Goal: Task Accomplishment & Management: Use online tool/utility

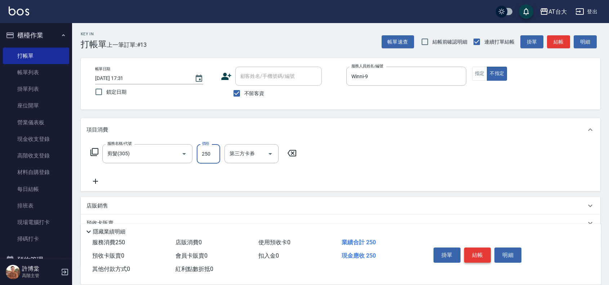
type input "250"
click at [471, 257] on button "結帳" at bounding box center [477, 255] width 27 height 15
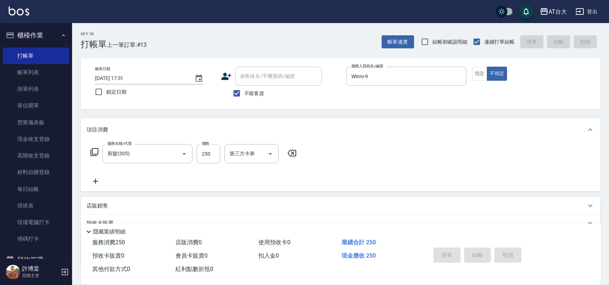
type input "[DATE] 18:21"
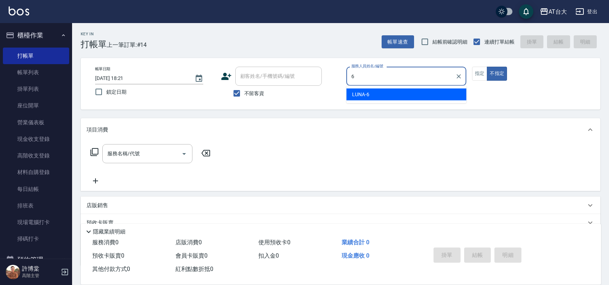
type input "LUNA-6"
type button "false"
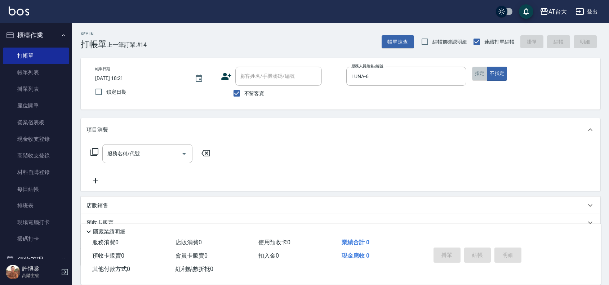
click at [476, 78] on button "指定" at bounding box center [479, 74] width 15 height 14
type button "true"
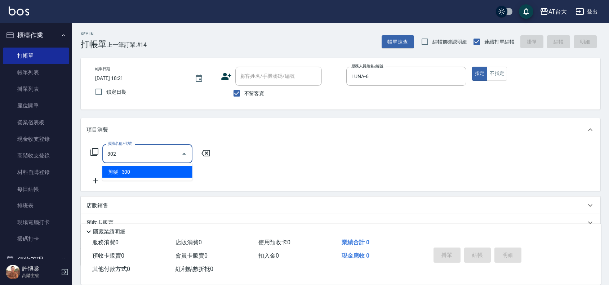
type input "剪髮(302)"
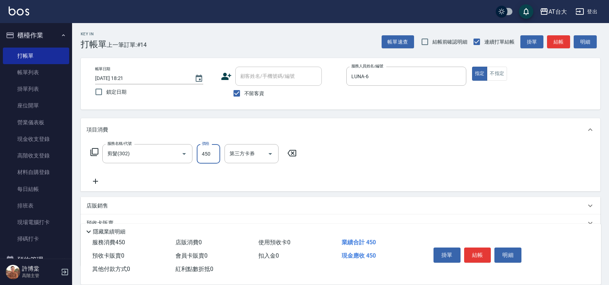
type input "450"
click at [476, 260] on button "結帳" at bounding box center [477, 255] width 27 height 15
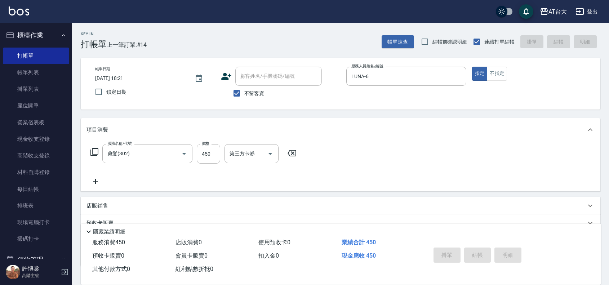
type input "[DATE] 18:48"
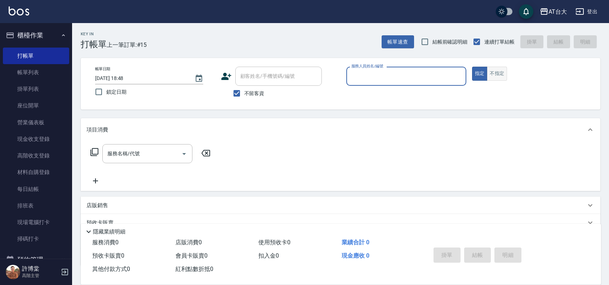
click at [496, 72] on button "不指定" at bounding box center [497, 74] width 20 height 14
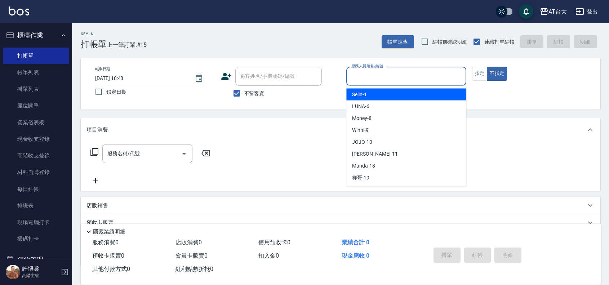
click at [399, 80] on input "服務人員姓名/編號" at bounding box center [407, 76] width 114 height 13
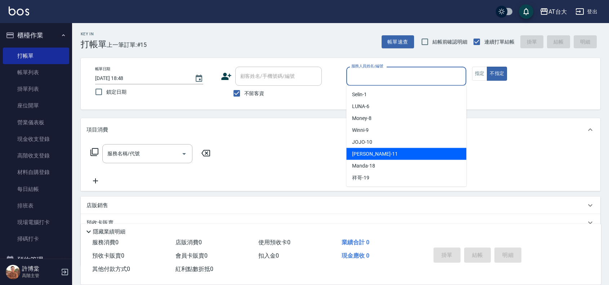
click at [381, 154] on div "[PERSON_NAME] -11" at bounding box center [406, 154] width 120 height 12
type input "[PERSON_NAME]-11"
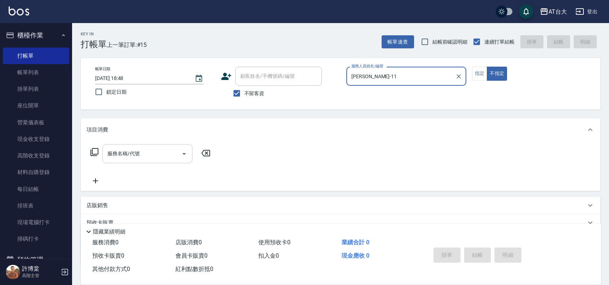
click at [154, 151] on input "服務名稱/代號" at bounding box center [142, 153] width 73 height 13
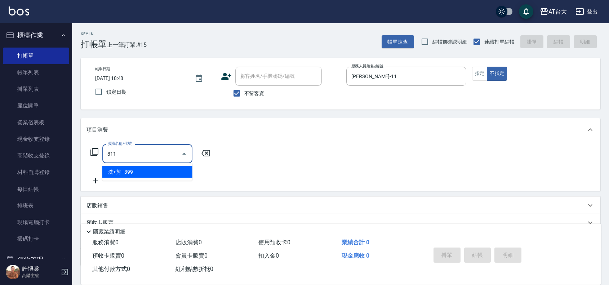
type input "洗+剪(811)"
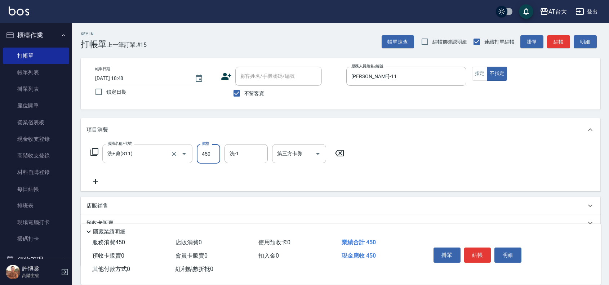
type input "450"
click at [471, 249] on button "結帳" at bounding box center [477, 255] width 27 height 15
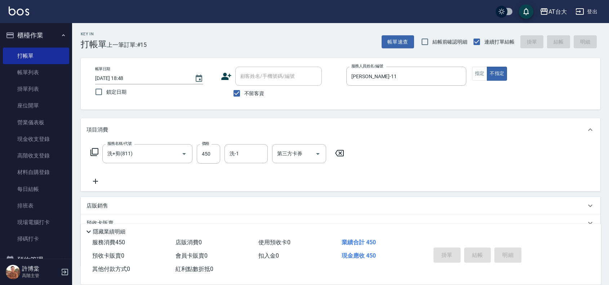
type input "[DATE] 18:51"
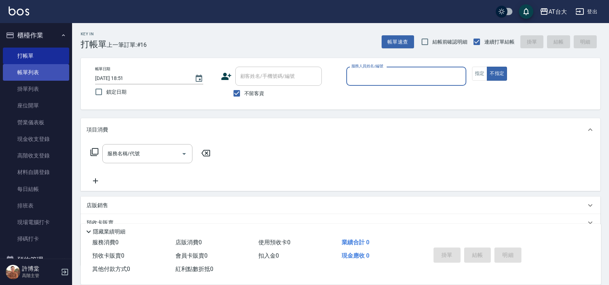
click at [58, 71] on link "帳單列表" at bounding box center [36, 72] width 66 height 17
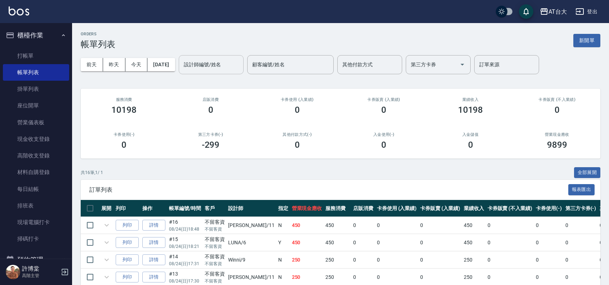
click at [202, 67] on input "設計師編號/姓名" at bounding box center [211, 64] width 58 height 13
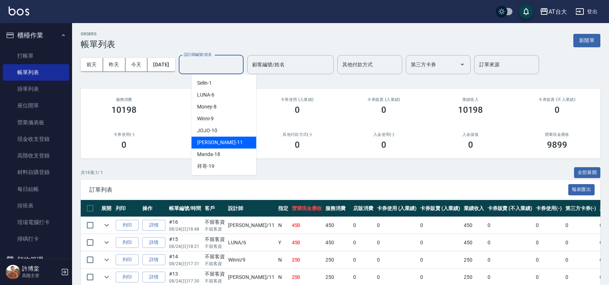
click at [218, 137] on div "[PERSON_NAME] -11" at bounding box center [223, 143] width 65 height 12
type input "[PERSON_NAME]-11"
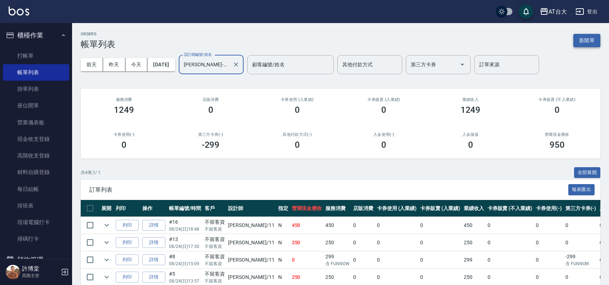
click at [589, 42] on button "新開單" at bounding box center [586, 40] width 27 height 13
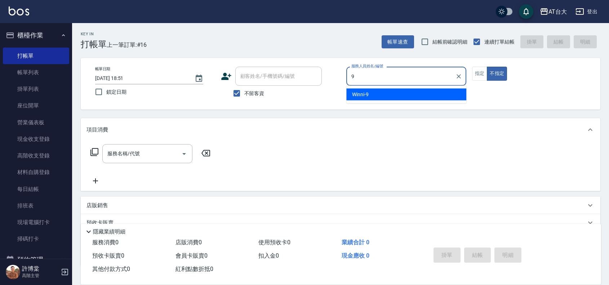
type input "Winni-9"
type button "false"
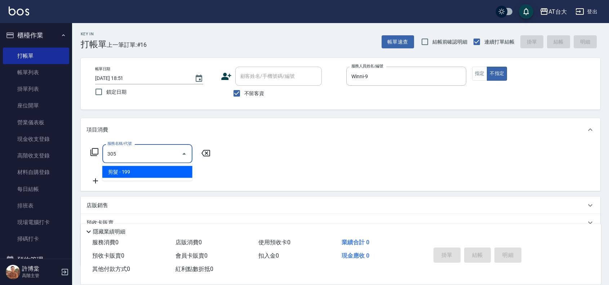
type input "剪髮(305)"
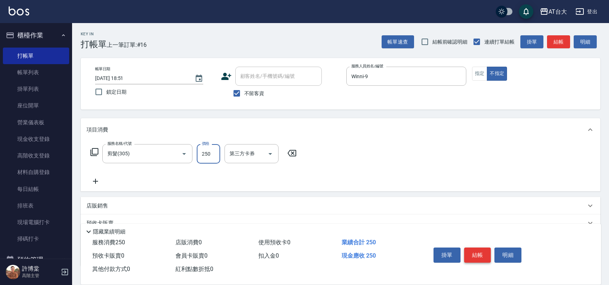
type input "250"
click at [485, 250] on button "結帳" at bounding box center [477, 255] width 27 height 15
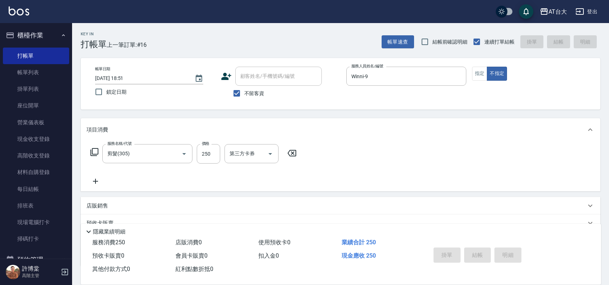
type input "[DATE] 18:59"
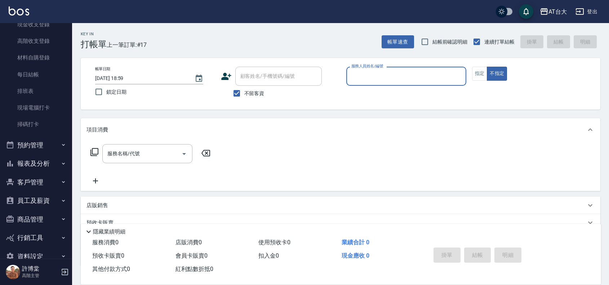
scroll to position [130, 0]
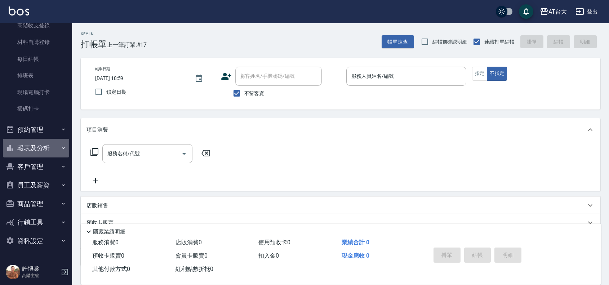
click at [40, 147] on button "報表及分析" at bounding box center [36, 148] width 66 height 19
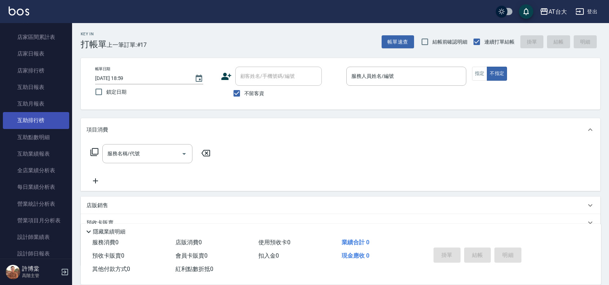
scroll to position [310, 0]
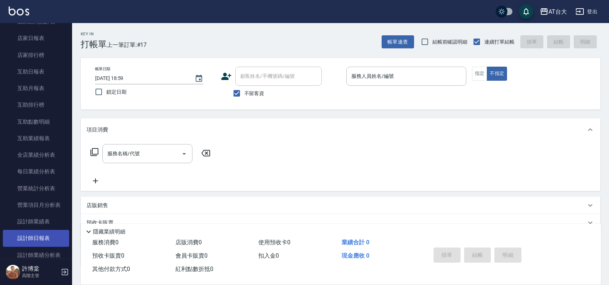
click at [40, 235] on link "設計師日報表" at bounding box center [36, 238] width 66 height 17
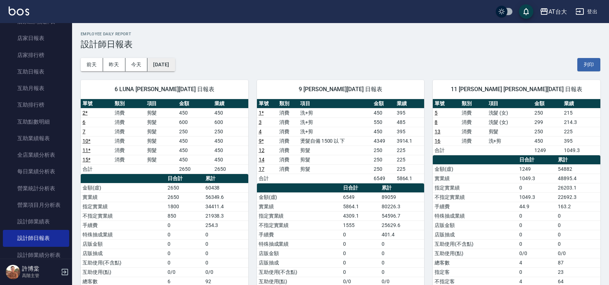
click at [175, 67] on button "[DATE]" at bounding box center [160, 64] width 27 height 13
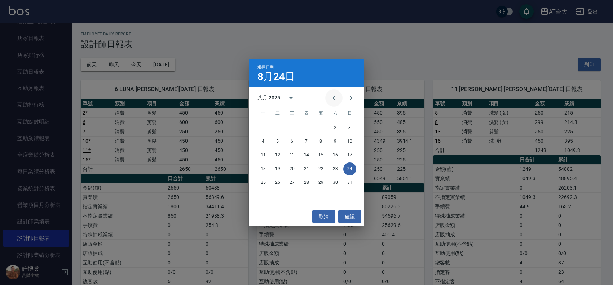
click at [334, 95] on icon "Previous month" at bounding box center [333, 98] width 9 height 9
click at [304, 167] on button "24" at bounding box center [306, 169] width 13 height 13
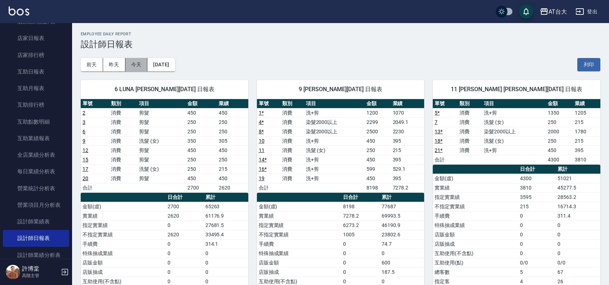
click at [143, 67] on button "今天" at bounding box center [136, 64] width 22 height 13
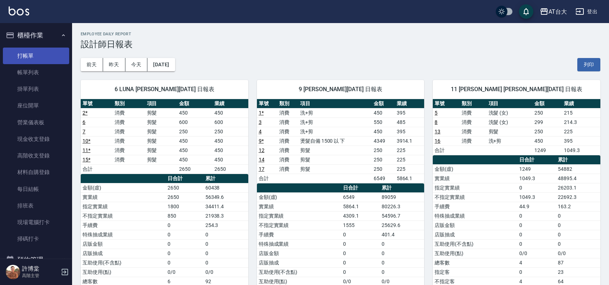
click at [34, 55] on link "打帳單" at bounding box center [36, 56] width 66 height 17
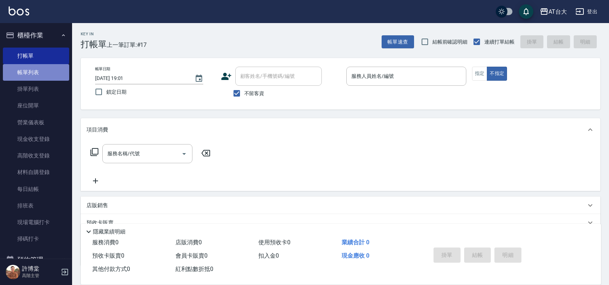
click at [38, 73] on link "帳單列表" at bounding box center [36, 72] width 66 height 17
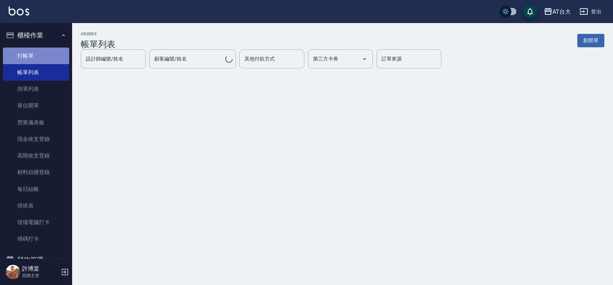
click at [50, 53] on link "打帳單" at bounding box center [36, 56] width 66 height 17
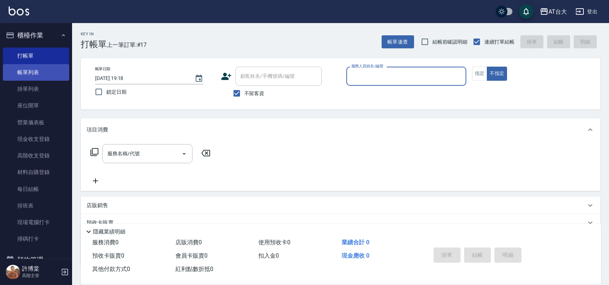
click at [44, 71] on link "帳單列表" at bounding box center [36, 72] width 66 height 17
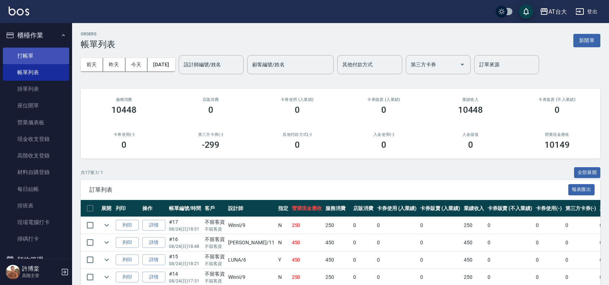
click at [59, 54] on link "打帳單" at bounding box center [36, 56] width 66 height 17
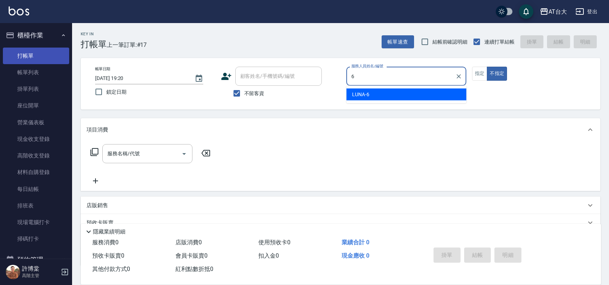
type input "LUNA-6"
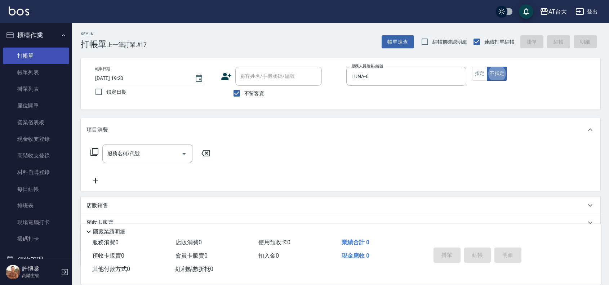
type button "false"
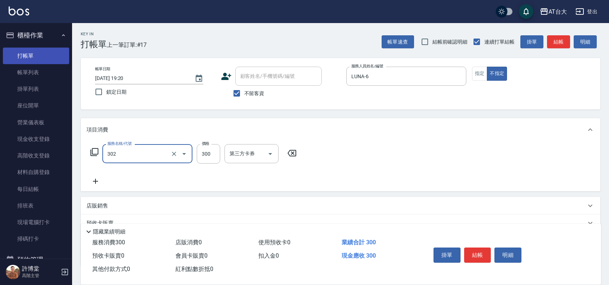
type input "剪髮(302)"
type input "450"
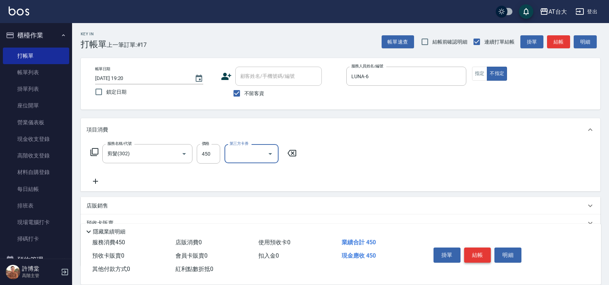
click at [482, 251] on button "結帳" at bounding box center [477, 255] width 27 height 15
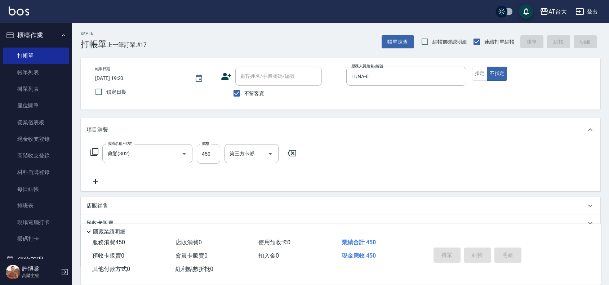
type input "[DATE] 19:30"
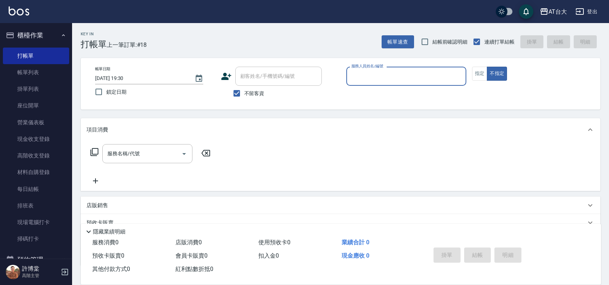
click at [384, 72] on input "服務人員姓名/編號" at bounding box center [407, 76] width 114 height 13
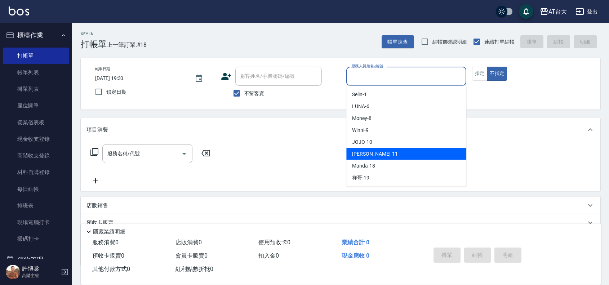
click at [393, 154] on div "[PERSON_NAME] -11" at bounding box center [406, 154] width 120 height 12
type input "[PERSON_NAME]-11"
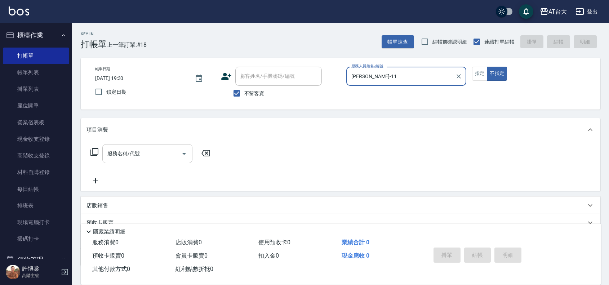
click at [157, 152] on input "服務名稱/代號" at bounding box center [142, 153] width 73 height 13
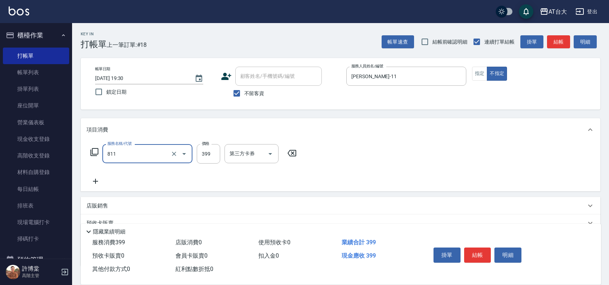
type input "洗+剪(811)"
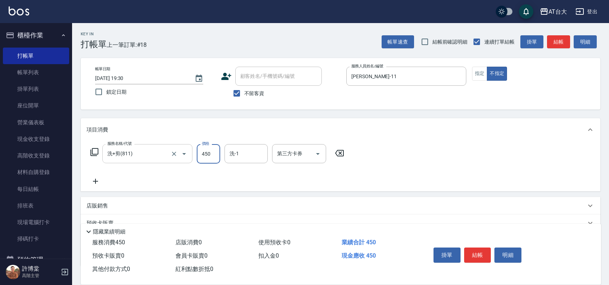
type input "450"
click at [482, 248] on button "結帳" at bounding box center [477, 255] width 27 height 15
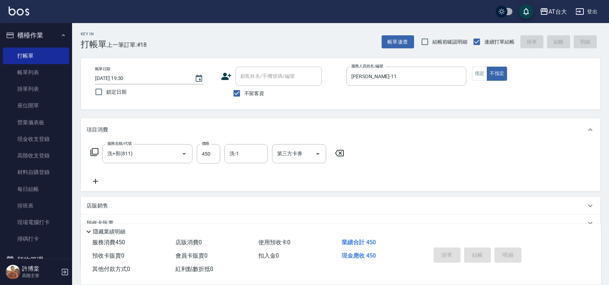
type input "[DATE] 19:33"
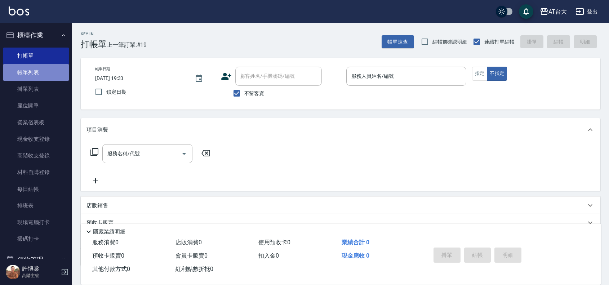
click at [44, 75] on link "帳單列表" at bounding box center [36, 72] width 66 height 17
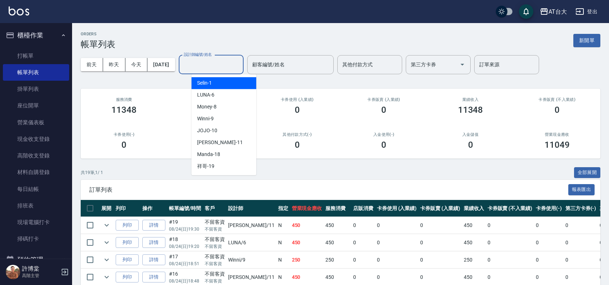
click at [217, 65] on input "設計師編號/姓名" at bounding box center [211, 64] width 58 height 13
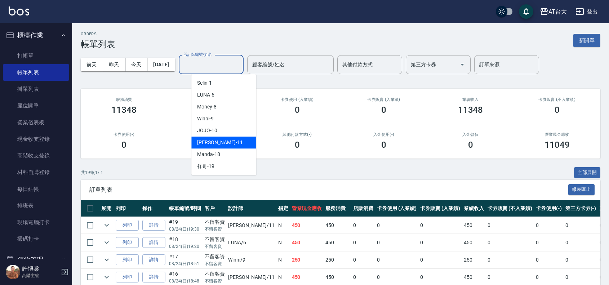
click at [216, 141] on span "[PERSON_NAME] -11" at bounding box center [219, 143] width 45 height 8
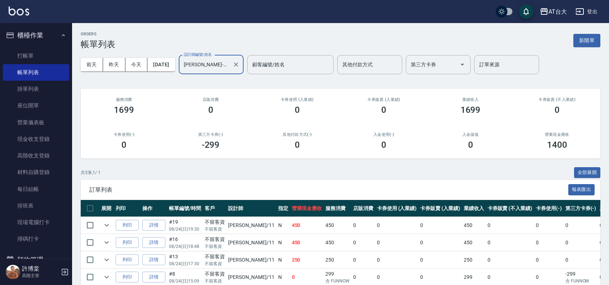
click at [230, 68] on input "[PERSON_NAME]-11" at bounding box center [206, 64] width 48 height 13
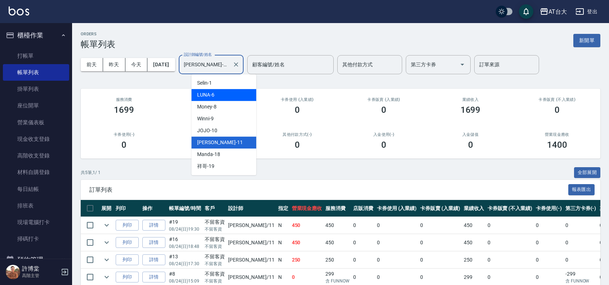
click at [234, 98] on div "LUNA -6" at bounding box center [223, 95] width 65 height 12
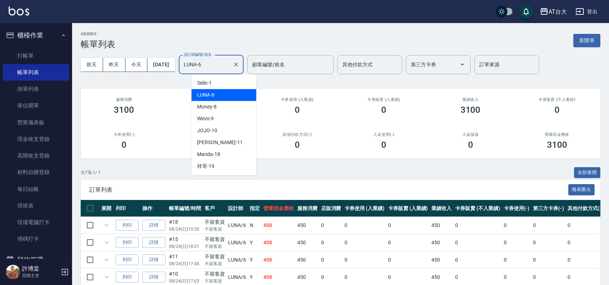
click at [230, 63] on input "LUNA-6" at bounding box center [206, 64] width 48 height 13
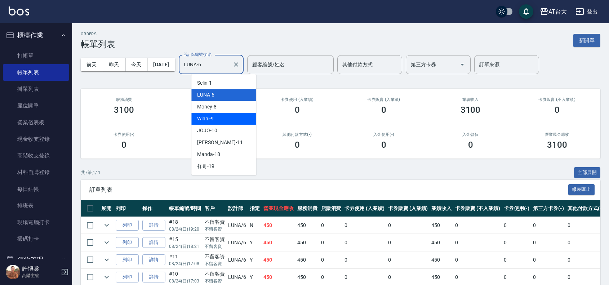
click at [231, 118] on div "Winni -9" at bounding box center [223, 119] width 65 height 12
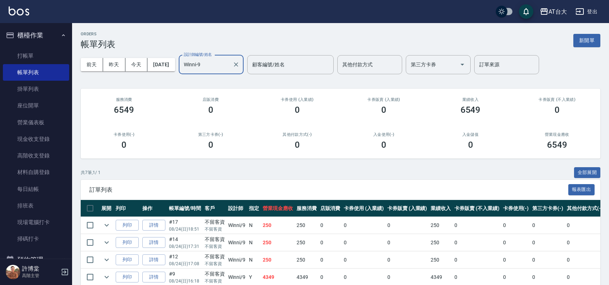
click at [230, 68] on input "Winni-9" at bounding box center [206, 64] width 48 height 13
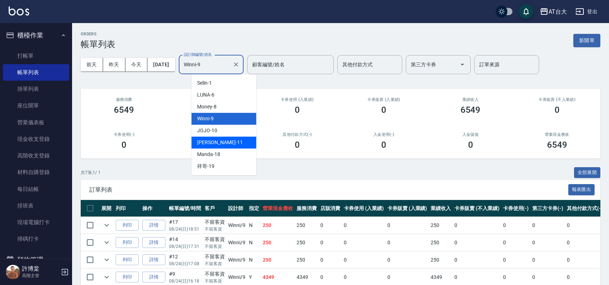
click at [229, 139] on div "[PERSON_NAME] -11" at bounding box center [223, 143] width 65 height 12
type input "[PERSON_NAME]-11"
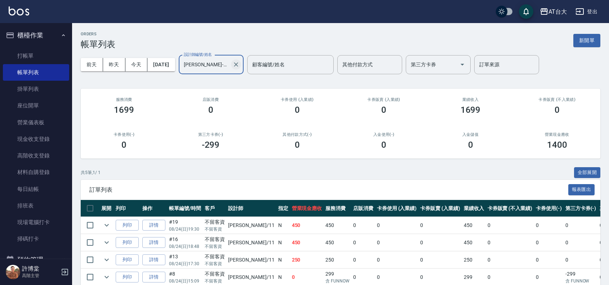
click at [240, 65] on icon "Clear" at bounding box center [235, 64] width 7 height 7
click at [589, 41] on button "新開單" at bounding box center [586, 40] width 27 height 13
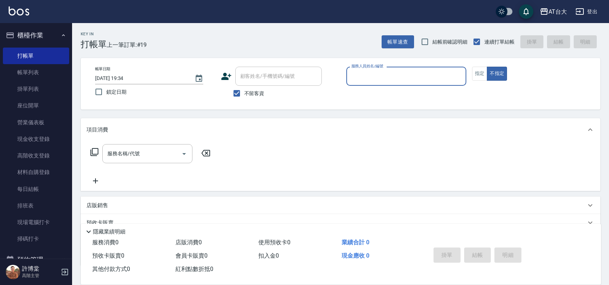
click at [428, 80] on input "服務人員姓名/編號" at bounding box center [407, 76] width 114 height 13
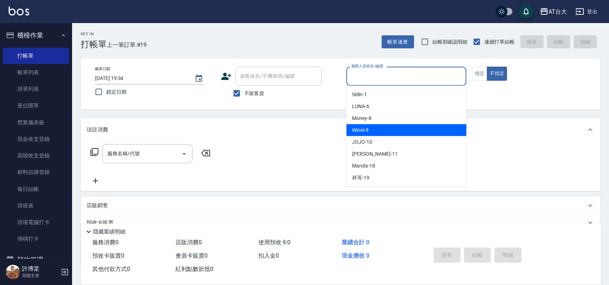
click at [451, 127] on div "Winni -9" at bounding box center [406, 130] width 120 height 12
type input "Winni-9"
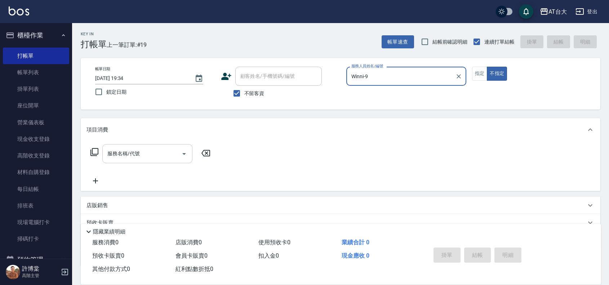
click at [149, 147] on div "服務名稱/代號" at bounding box center [147, 153] width 90 height 19
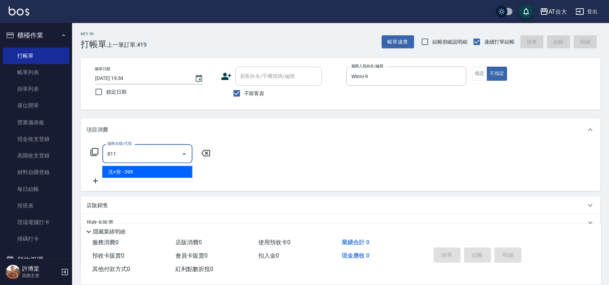
type input "洗+剪(811)"
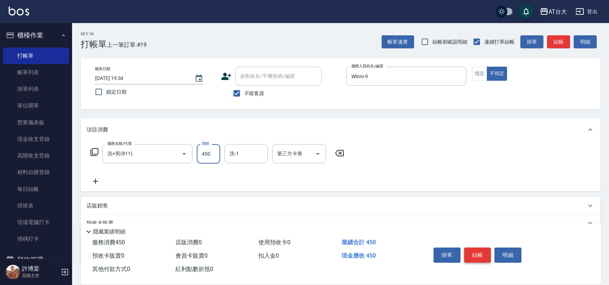
type input "450"
click at [484, 248] on button "結帳" at bounding box center [477, 255] width 27 height 15
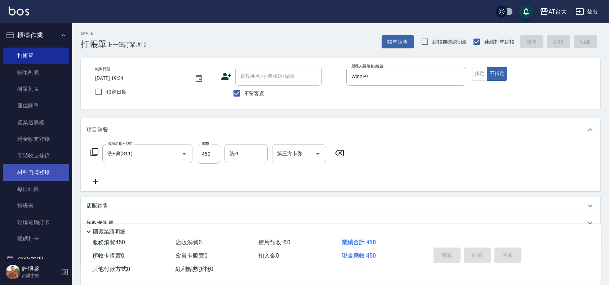
type input "[DATE] 19:51"
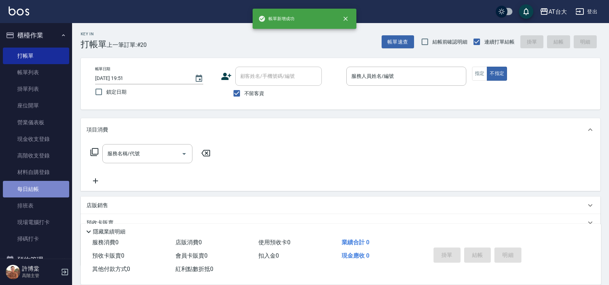
click at [40, 184] on link "每日結帳" at bounding box center [36, 189] width 66 height 17
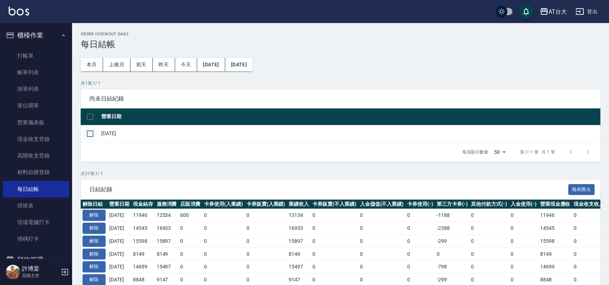
click at [94, 137] on input "checkbox" at bounding box center [90, 133] width 15 height 15
checkbox input "true"
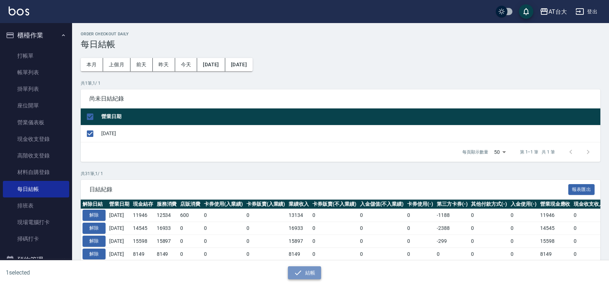
click at [312, 271] on button "結帳" at bounding box center [305, 272] width 34 height 13
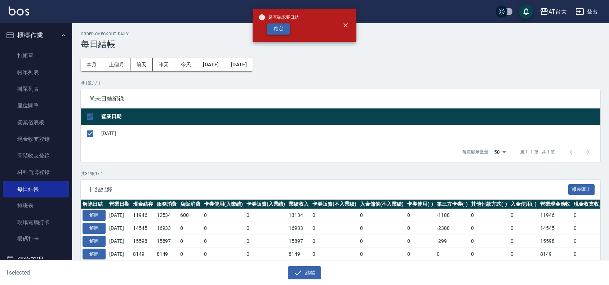
click at [288, 26] on button "確定" at bounding box center [278, 28] width 23 height 11
checkbox input "false"
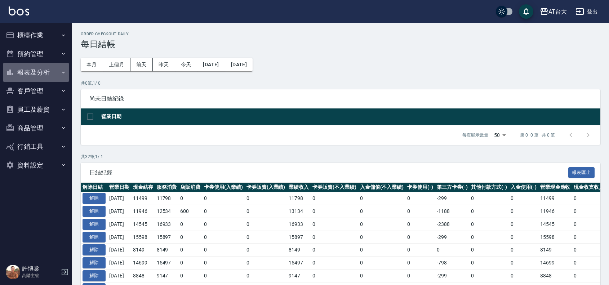
click at [29, 75] on button "報表及分析" at bounding box center [36, 72] width 66 height 19
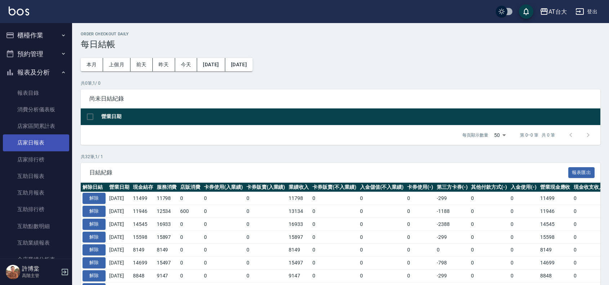
click at [35, 137] on link "店家日報表" at bounding box center [36, 142] width 66 height 17
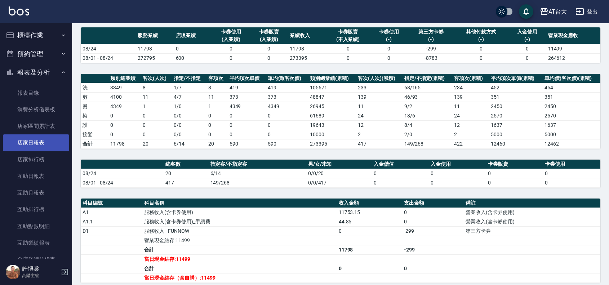
scroll to position [90, 0]
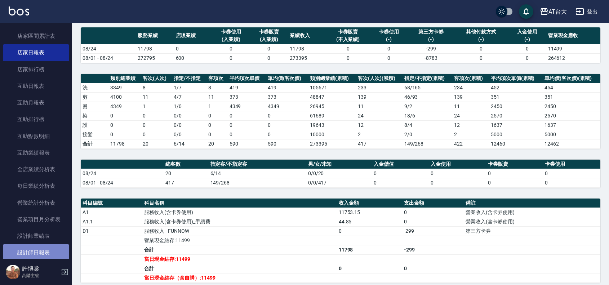
click at [48, 245] on link "設計師日報表" at bounding box center [36, 252] width 66 height 17
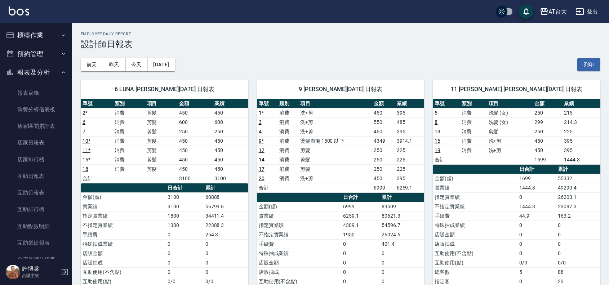
click at [41, 31] on button "櫃檯作業" at bounding box center [36, 35] width 66 height 19
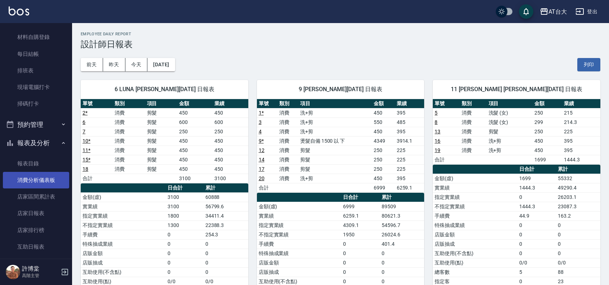
scroll to position [180, 0]
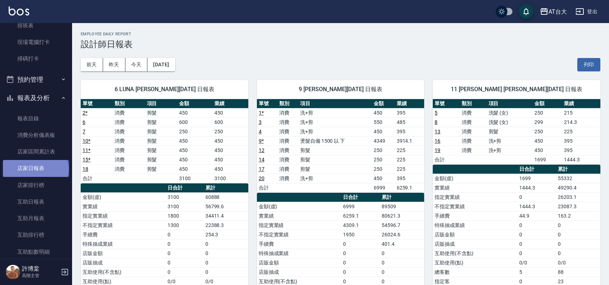
click at [35, 169] on link "店家日報表" at bounding box center [36, 168] width 66 height 17
